Goal: Task Accomplishment & Management: Use online tool/utility

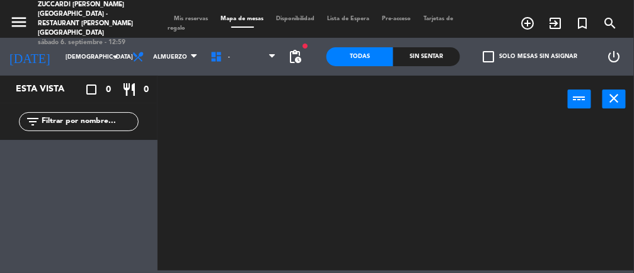
click at [59, 50] on input "[DEMOGRAPHIC_DATA] [DATE]" at bounding box center [99, 57] width 81 height 20
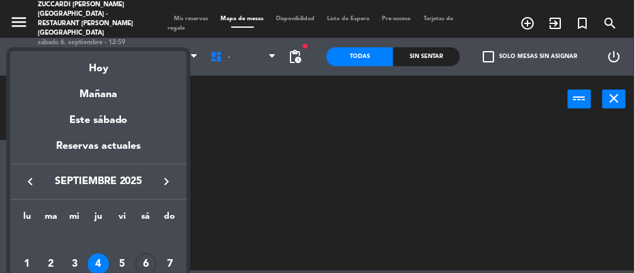
click at [108, 66] on div "Hoy" at bounding box center [98, 64] width 176 height 26
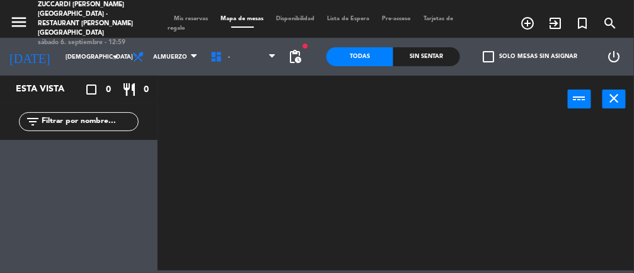
type input "sáb. [DATE]"
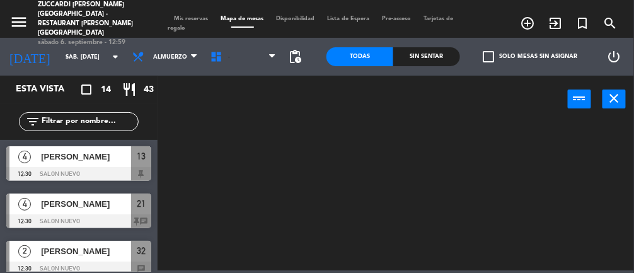
click at [230, 52] on span "-" at bounding box center [243, 57] width 78 height 28
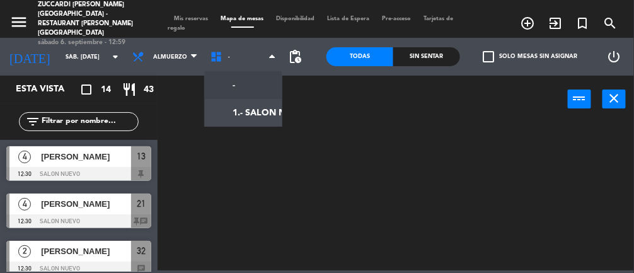
click at [254, 110] on ng-component "menu Zuccardi [PERSON_NAME][GEOGRAPHIC_DATA] - Restaurant [PERSON_NAME][GEOGRAP…" at bounding box center [317, 135] width 634 height 270
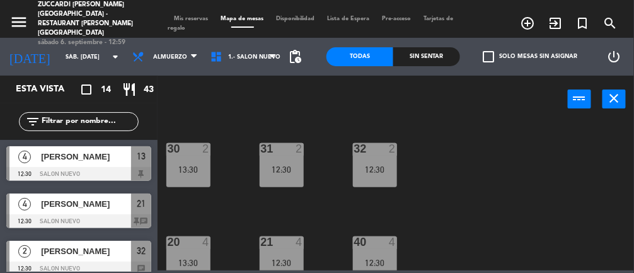
click at [282, 173] on div "12:30" at bounding box center [282, 169] width 44 height 9
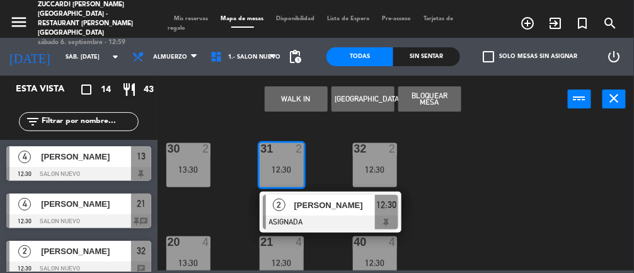
click at [519, 211] on div "30 2 13:30 31 2 12:30 2 [PERSON_NAME] 12:30 32 2 12:30 20 4 13:30 21 4 12:30 40…" at bounding box center [399, 195] width 470 height 150
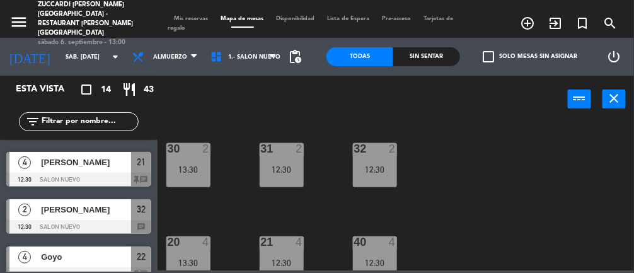
scroll to position [44, 0]
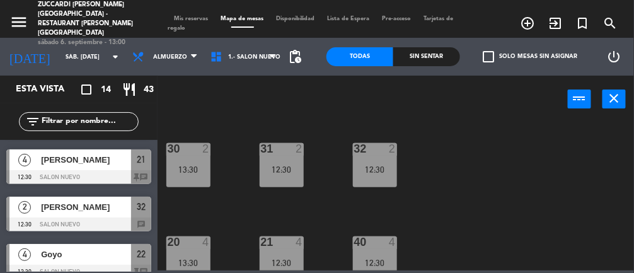
click at [372, 165] on div "12:30" at bounding box center [375, 169] width 44 height 9
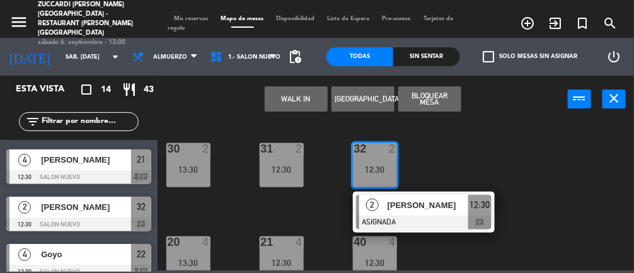
click at [287, 168] on div "12:30" at bounding box center [282, 169] width 44 height 9
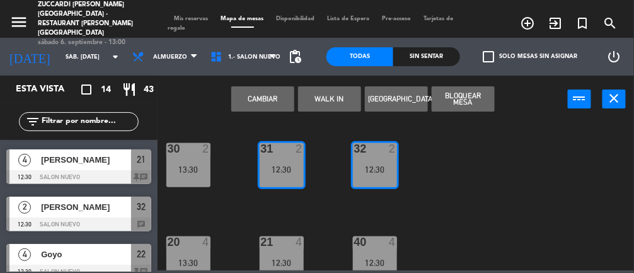
click at [264, 96] on button "Cambiar" at bounding box center [262, 98] width 63 height 25
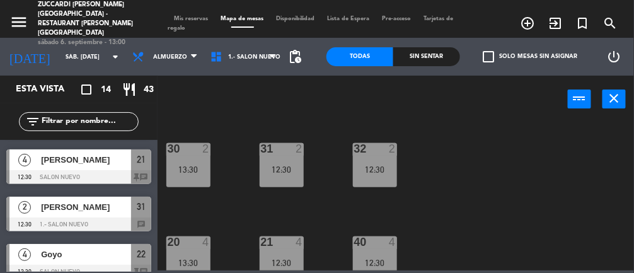
click at [282, 168] on div "12:30" at bounding box center [282, 169] width 44 height 9
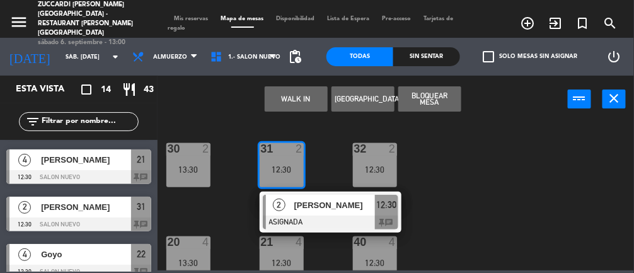
click at [319, 207] on span "[PERSON_NAME]" at bounding box center [334, 204] width 81 height 13
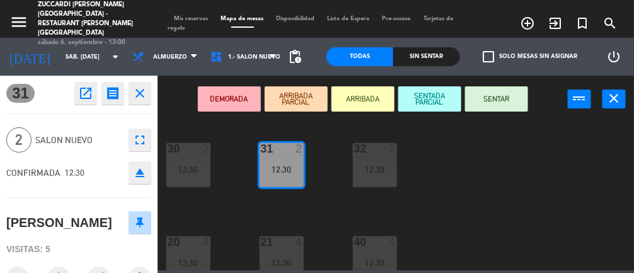
click at [359, 97] on button "ARRIBADA" at bounding box center [362, 98] width 63 height 25
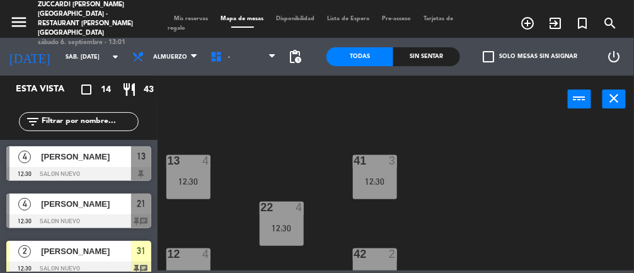
scroll to position [175, 0]
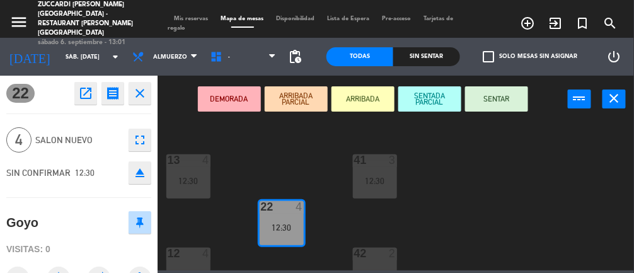
click at [468, 215] on div "30 2 13:30 31 2 12:30 32 2 12:30 20 4 13:30 21 4 12:30 40 4 12:30 13 4 12:30 41…" at bounding box center [399, 195] width 470 height 150
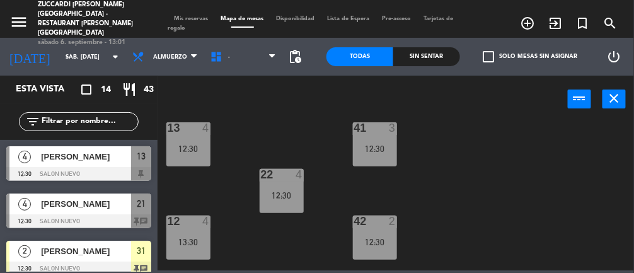
scroll to position [211, 0]
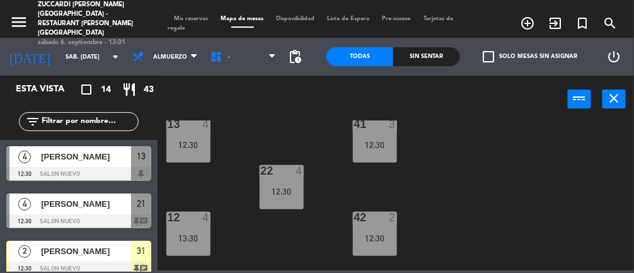
click at [197, 247] on div "12 4 13:30" at bounding box center [188, 234] width 44 height 44
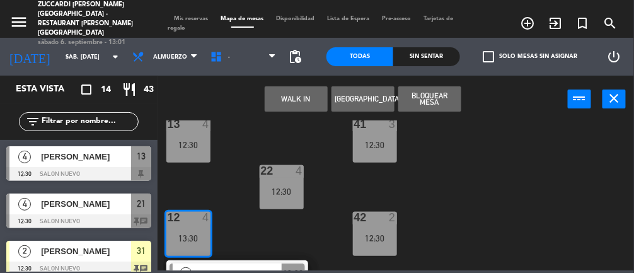
click at [195, 143] on div "12:30" at bounding box center [188, 144] width 44 height 9
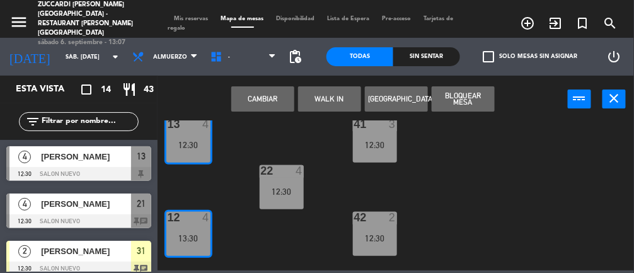
click at [629, 139] on div "30 2 13:30 31 2 12:30 32 2 12:30 20 4 13:30 21 4 12:30 40 4 12:30 13 4 12:30 41…" at bounding box center [399, 195] width 470 height 150
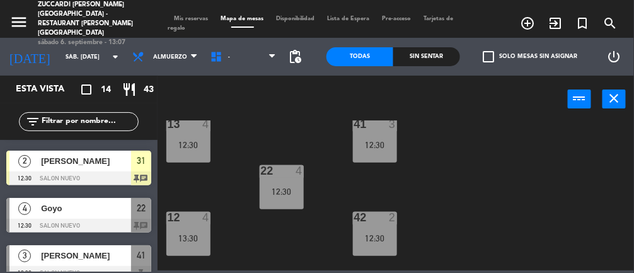
scroll to position [93, 0]
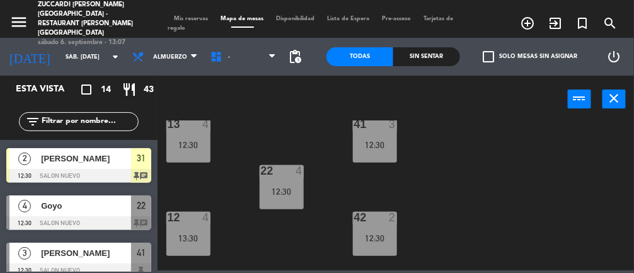
click at [102, 216] on div at bounding box center [78, 223] width 145 height 14
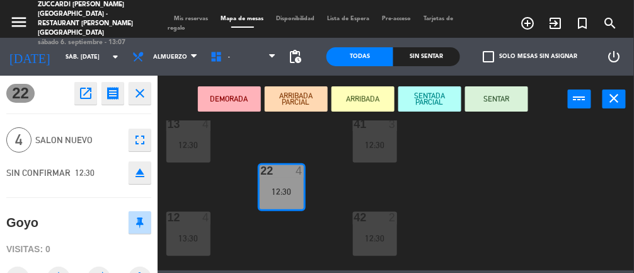
click at [369, 93] on button "ARRIBADA" at bounding box center [362, 98] width 63 height 25
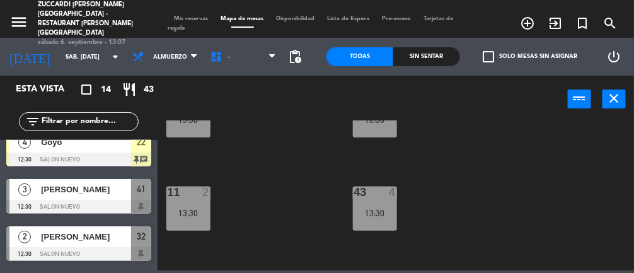
scroll to position [327, 0]
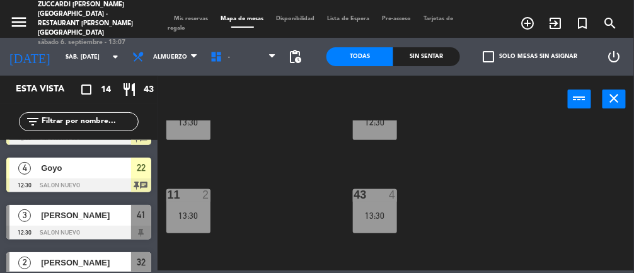
click at [98, 217] on span "[PERSON_NAME]" at bounding box center [86, 215] width 90 height 13
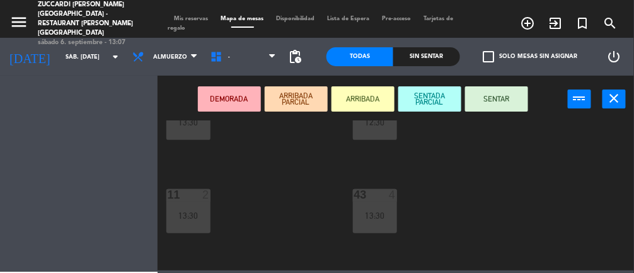
scroll to position [131, 0]
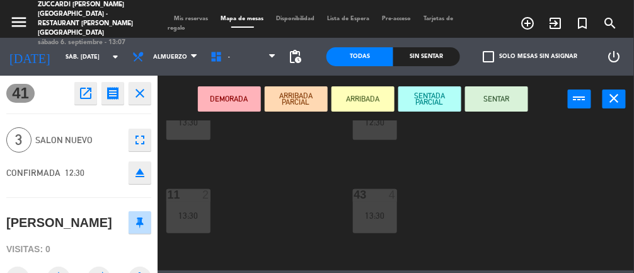
click at [146, 89] on icon "close" at bounding box center [139, 93] width 15 height 15
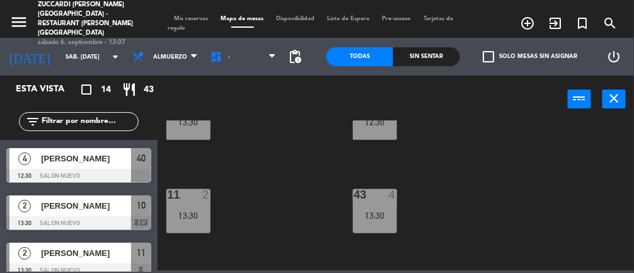
scroll to position [330, 0]
